Goal: Communication & Community: Answer question/provide support

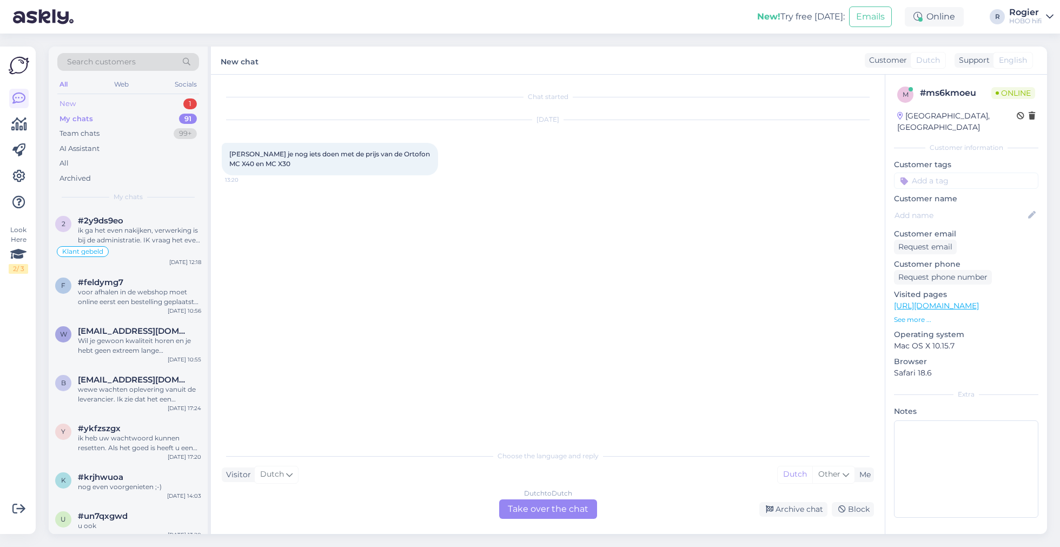
click at [148, 107] on div "New 1" at bounding box center [128, 103] width 142 height 15
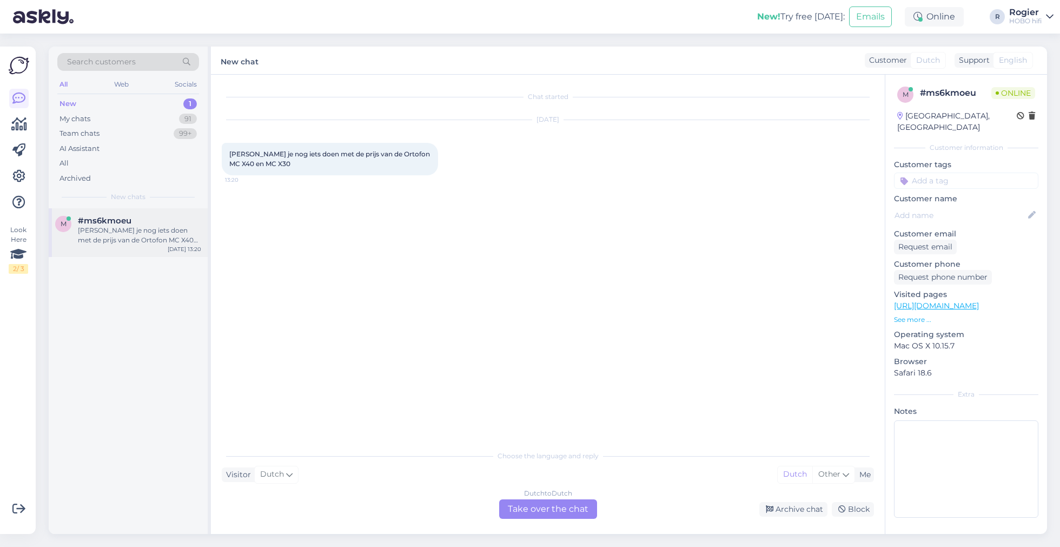
click at [159, 238] on div "[PERSON_NAME] je nog iets doen met de prijs van de Ortofon MC X40 en MC X30" at bounding box center [139, 234] width 123 height 19
click at [552, 509] on div "Dutch to Dutch Take over the chat" at bounding box center [548, 508] width 98 height 19
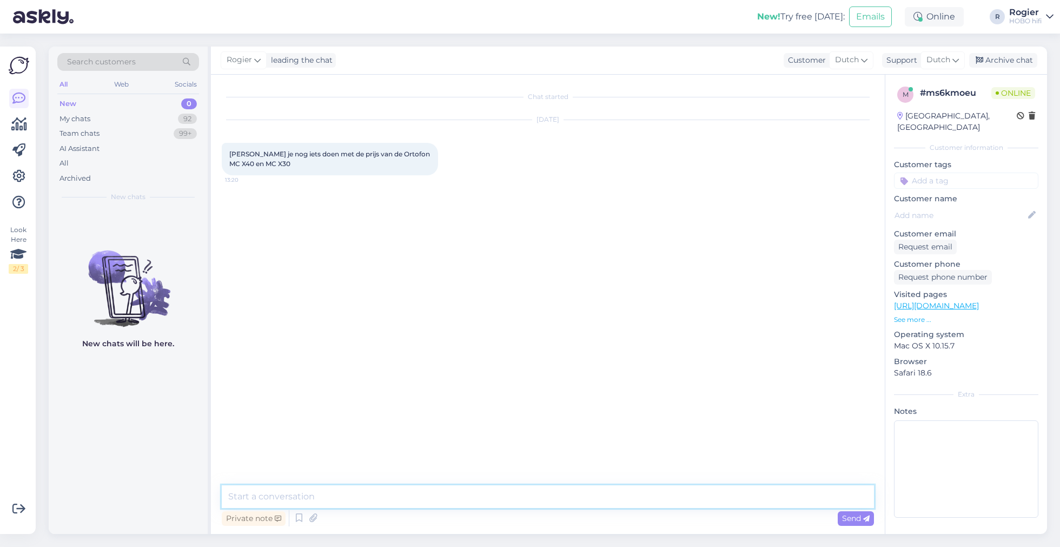
click at [554, 502] on textarea at bounding box center [548, 496] width 652 height 23
click at [309, 494] on textarea "goedemiddag, Ik azal even kijken wat ik voor u kan doen." at bounding box center [548, 496] width 652 height 23
type textarea "goedemiddag, Ik zal even kijken wat ik voor u kan doen."
click at [849, 516] on span "Send" at bounding box center [856, 518] width 28 height 10
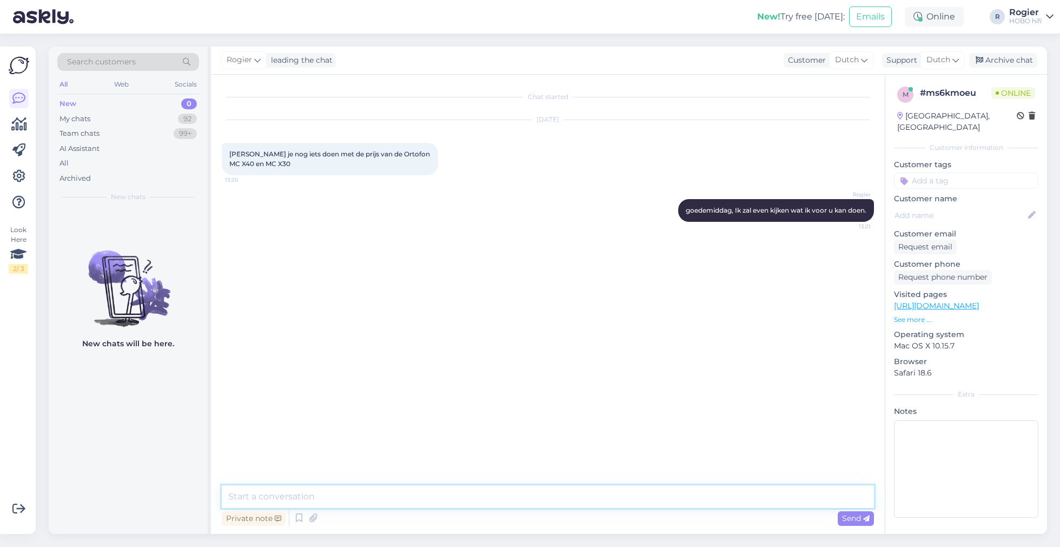
click at [590, 491] on textarea at bounding box center [548, 496] width 652 height 23
type textarea "Op de 30 kan ik u 5% korting aanbieden en op de 40 10%"
type textarea "kan ik iets voor u betekenen?"
